Goal: Information Seeking & Learning: Learn about a topic

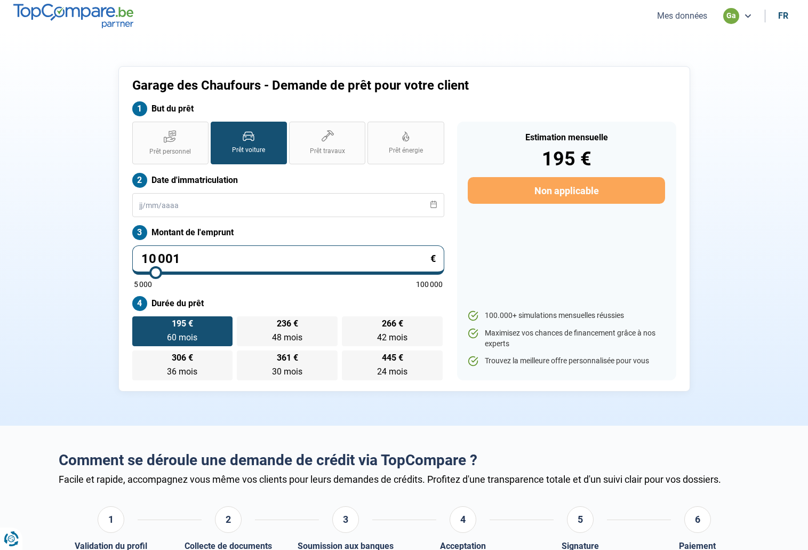
click at [677, 21] on button "Mes données" at bounding box center [682, 15] width 57 height 11
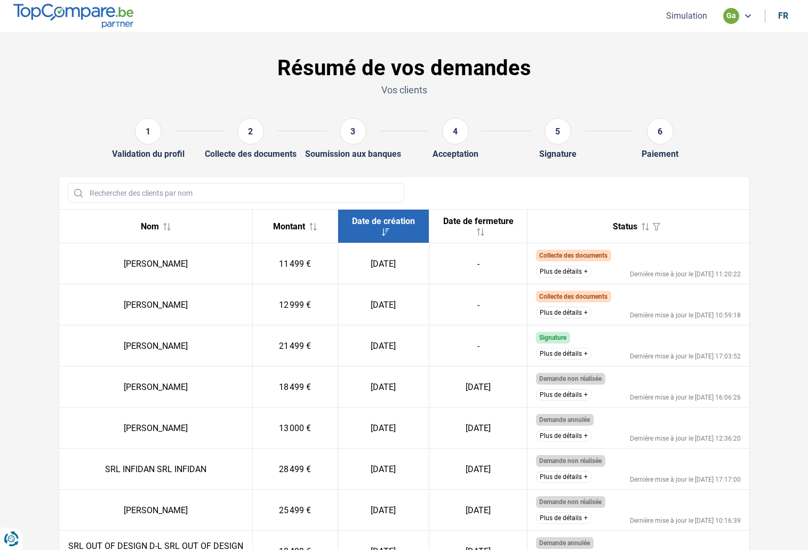
click at [578, 315] on button "Plus de détails" at bounding box center [563, 313] width 55 height 12
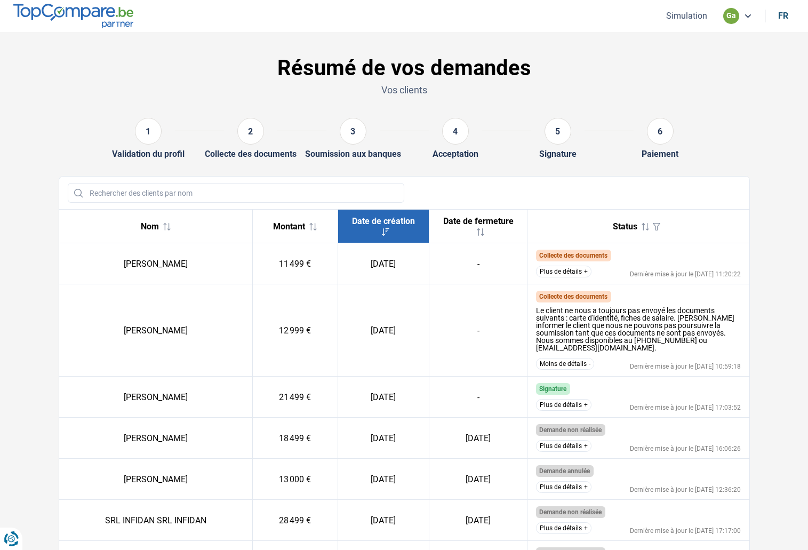
click at [585, 272] on button "Plus de détails" at bounding box center [563, 271] width 55 height 12
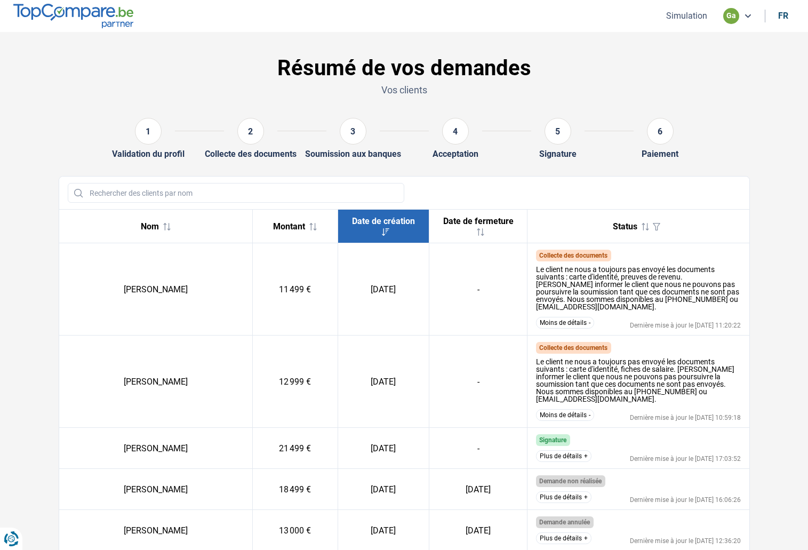
click at [315, 285] on td "11 499 €" at bounding box center [294, 289] width 85 height 92
drag, startPoint x: 605, startPoint y: 308, endPoint x: 534, endPoint y: 309, distance: 70.9
click at [534, 309] on td "Collecte des documents Le client ne nous a toujours pas envoyé les documents su…" at bounding box center [638, 289] width 222 height 92
copy div "[EMAIL_ADDRESS][DOMAIN_NAME]"
click at [695, 11] on button "Simulation" at bounding box center [686, 15] width 47 height 11
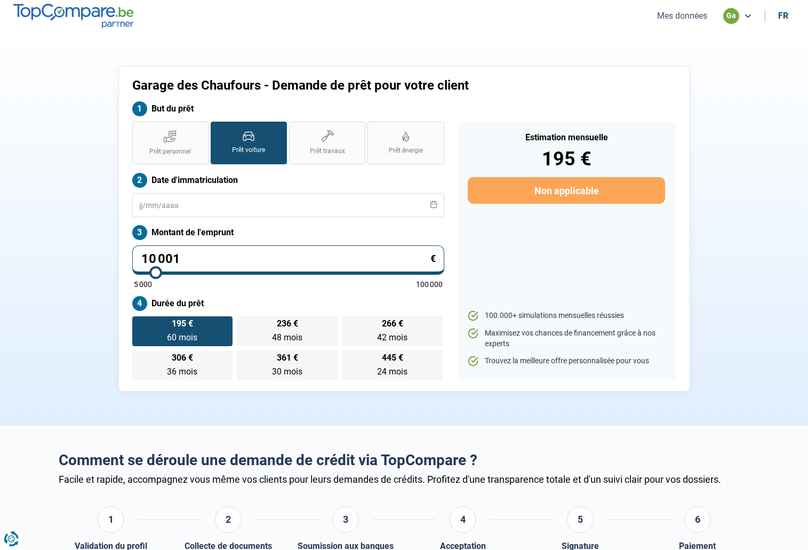
click at [695, 14] on button "Mes données" at bounding box center [682, 15] width 57 height 11
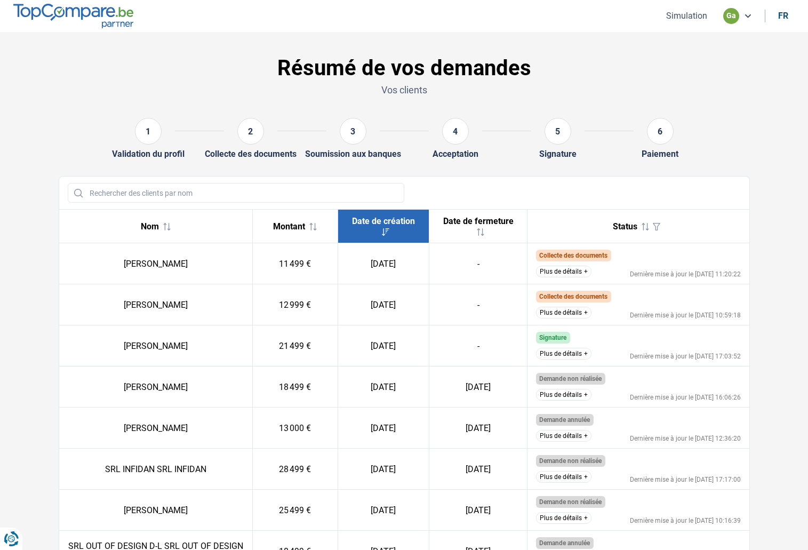
click at [566, 271] on button "Plus de détails" at bounding box center [563, 271] width 55 height 12
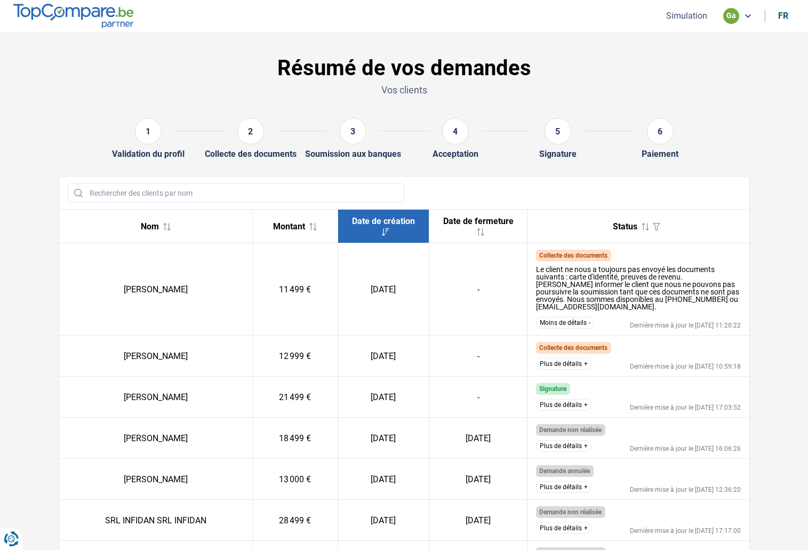
click at [582, 321] on button "Moins de détails" at bounding box center [565, 323] width 58 height 12
